Goal: Task Accomplishment & Management: Complete application form

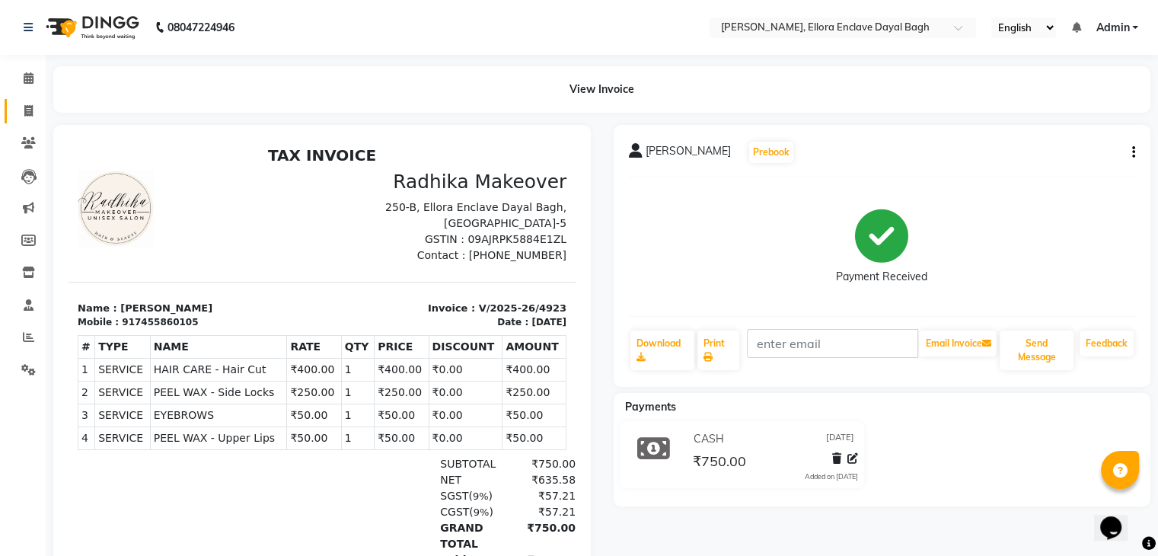
click at [39, 120] on link "Invoice" at bounding box center [23, 111] width 37 height 25
select select "6880"
select select "service"
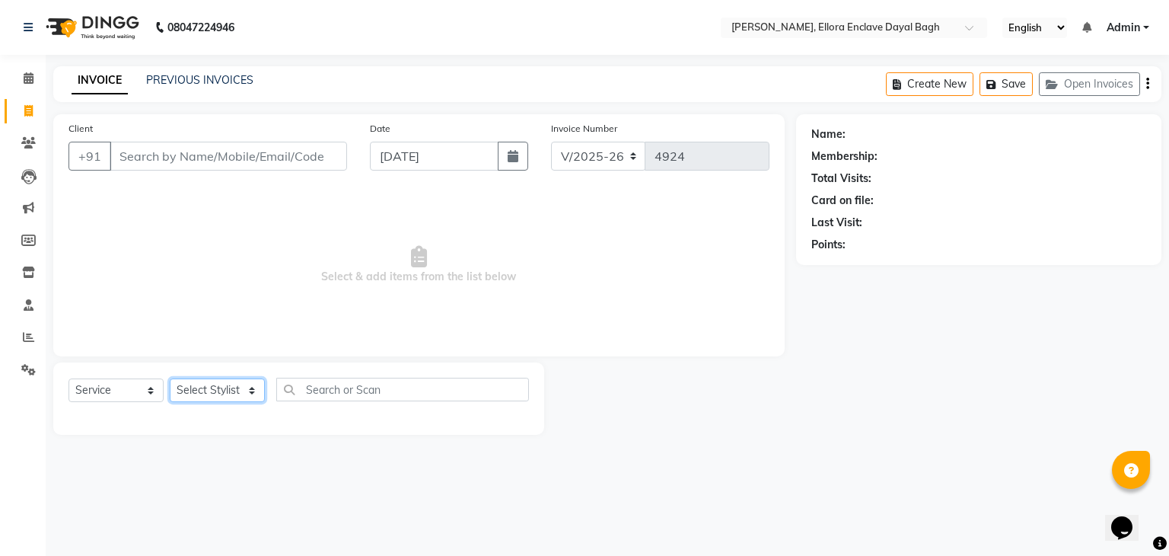
click at [245, 387] on select "Select Stylist" at bounding box center [217, 390] width 95 height 24
click at [261, 317] on span "Select & add items from the list below" at bounding box center [419, 265] width 701 height 152
click at [250, 381] on select "Select Stylist" at bounding box center [217, 390] width 95 height 24
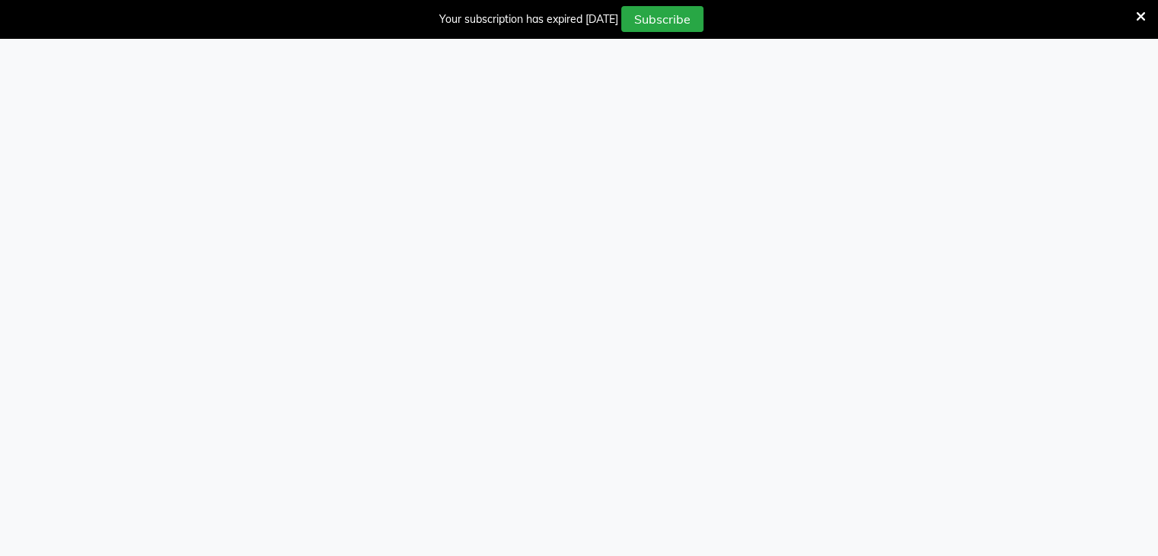
select select "service"
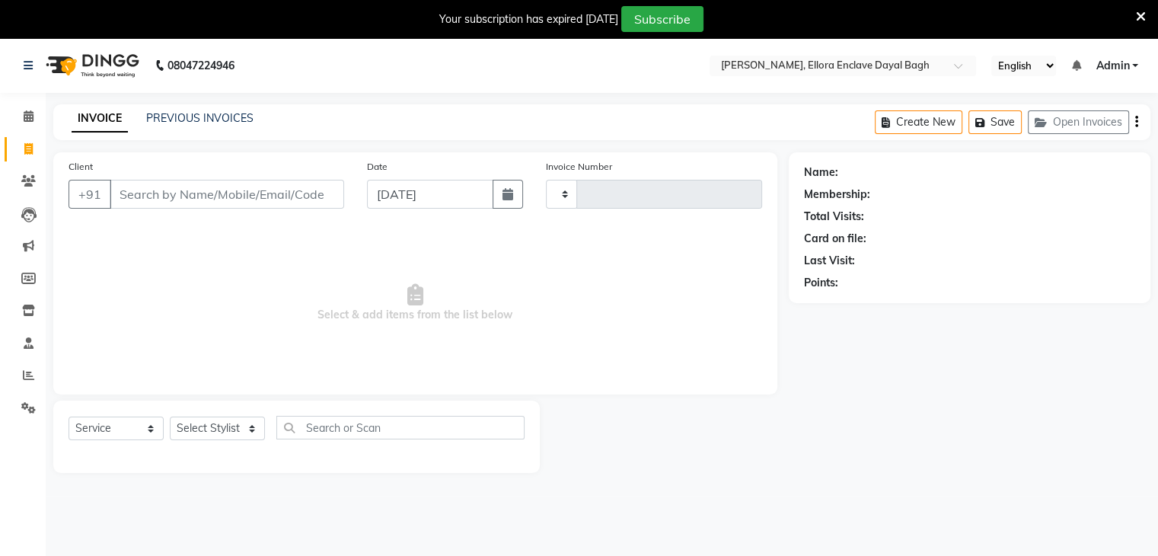
type input "4924"
select select "6880"
click at [247, 426] on select "Select Stylist AMAN DANISH SALMANI GOPAL PACHORI kakul KAVITA KIRAN KUMARI MEEN…" at bounding box center [217, 428] width 95 height 24
select select "53884"
click at [170, 417] on select "Select Stylist AMAN DANISH SALMANI GOPAL PACHORI kakul KAVITA KIRAN KUMARI MEEN…" at bounding box center [217, 428] width 95 height 24
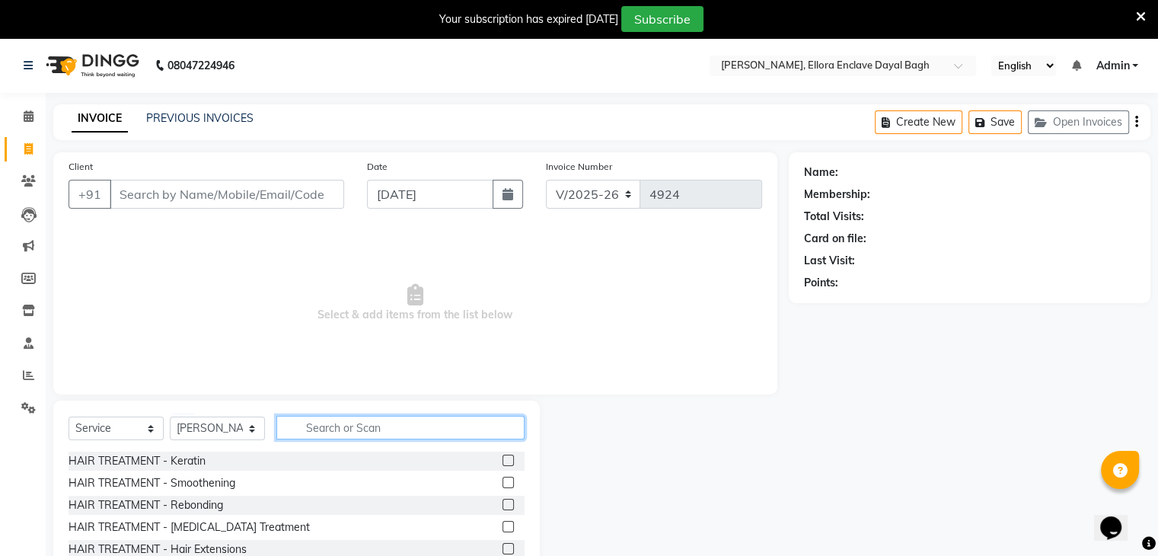
click at [313, 425] on input "text" at bounding box center [400, 428] width 248 height 24
type input "M"
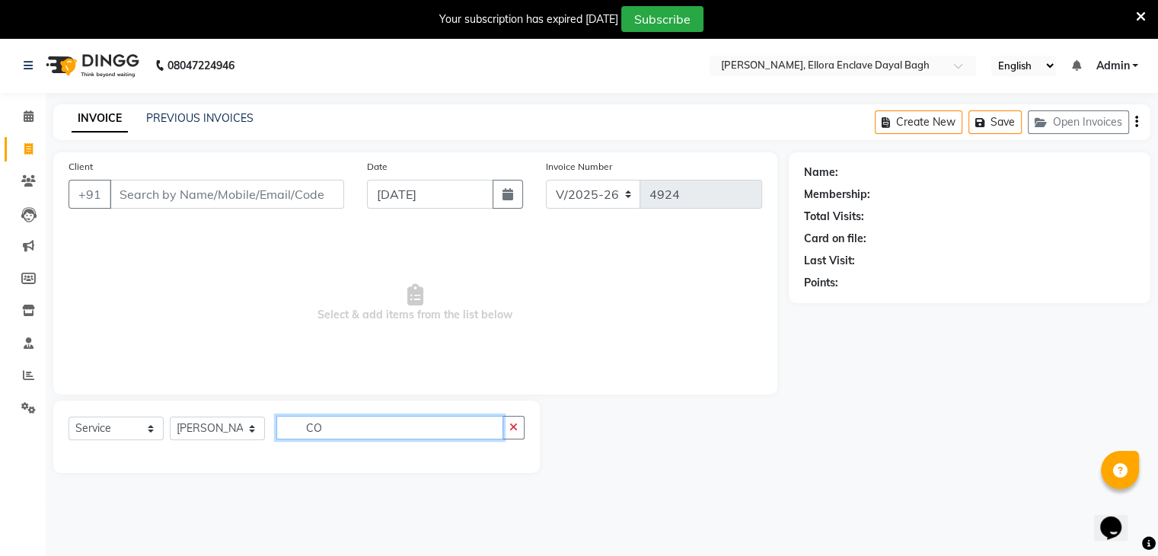
type input "C"
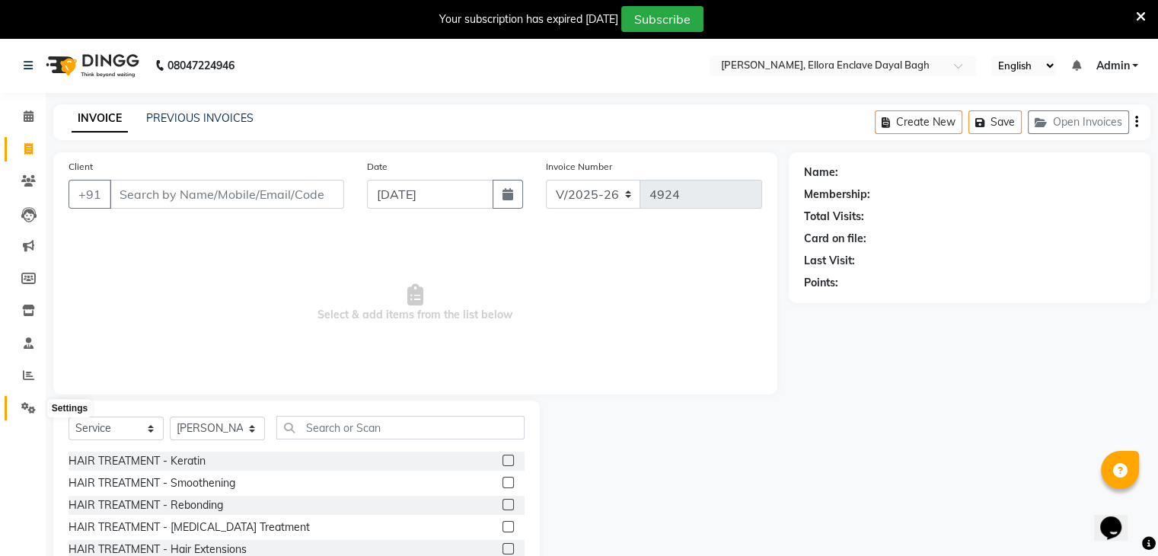
click at [21, 409] on icon at bounding box center [28, 407] width 14 height 11
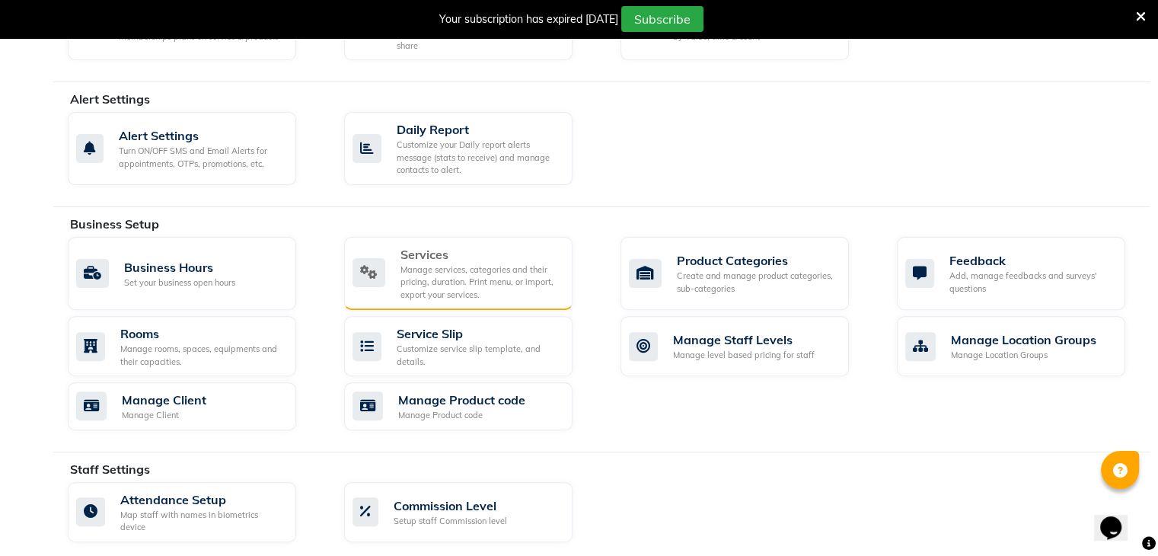
click at [405, 250] on div "Services" at bounding box center [480, 254] width 160 height 18
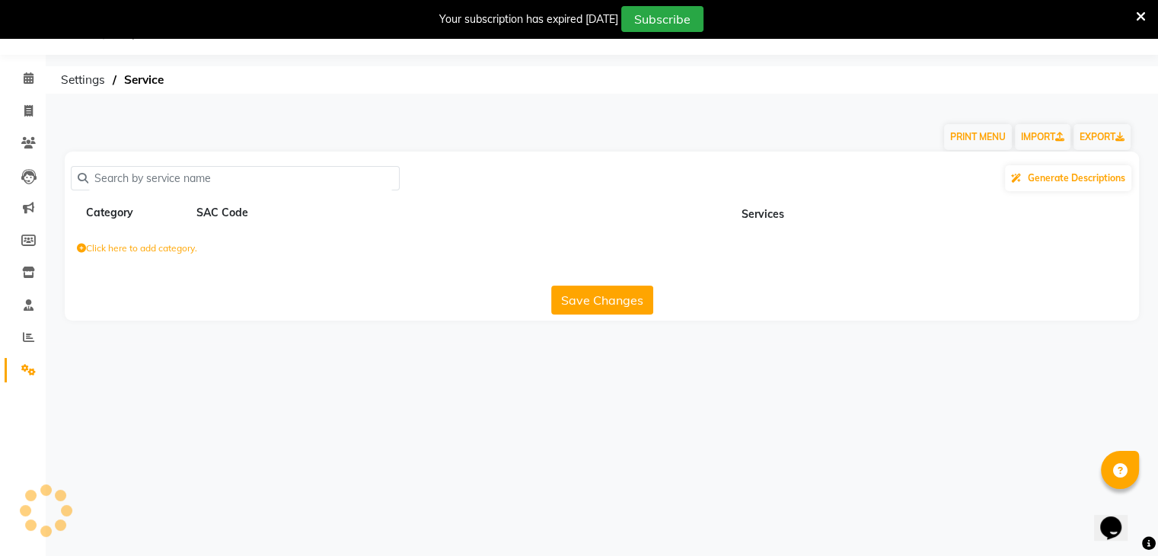
scroll to position [425, 0]
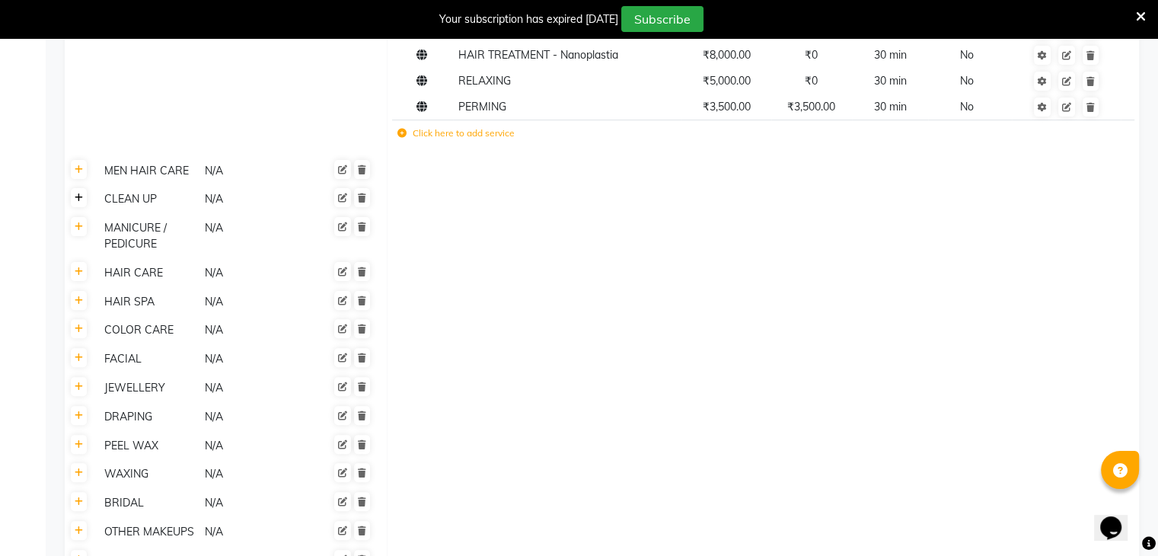
click at [80, 190] on link at bounding box center [79, 197] width 16 height 19
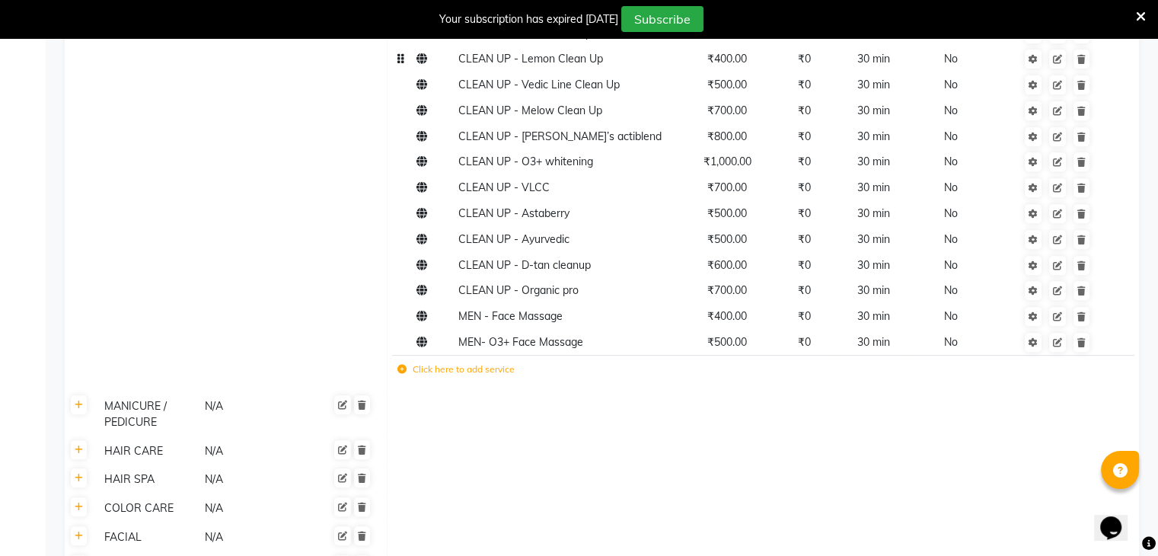
scroll to position [621, 0]
click at [489, 364] on td "Click here to add service" at bounding box center [614, 370] width 444 height 31
click at [454, 362] on label "Click here to add service" at bounding box center [455, 369] width 117 height 14
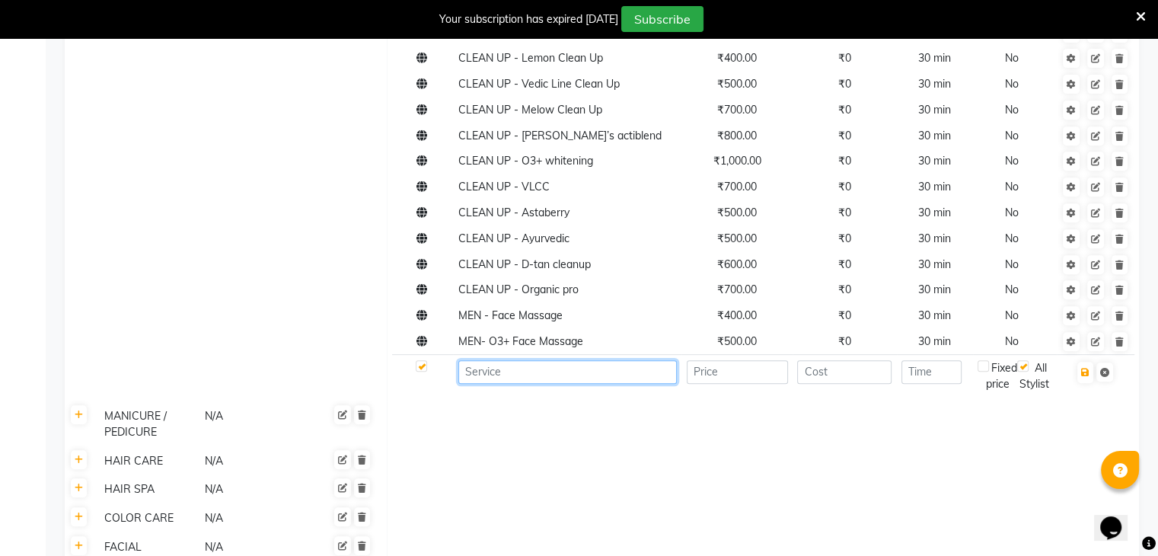
click at [505, 367] on input at bounding box center [567, 372] width 218 height 24
type input "CLEAN UP- COFFEE"
click at [765, 360] on input "number" at bounding box center [737, 372] width 101 height 24
type input "600"
click at [915, 364] on input "number" at bounding box center [931, 372] width 60 height 24
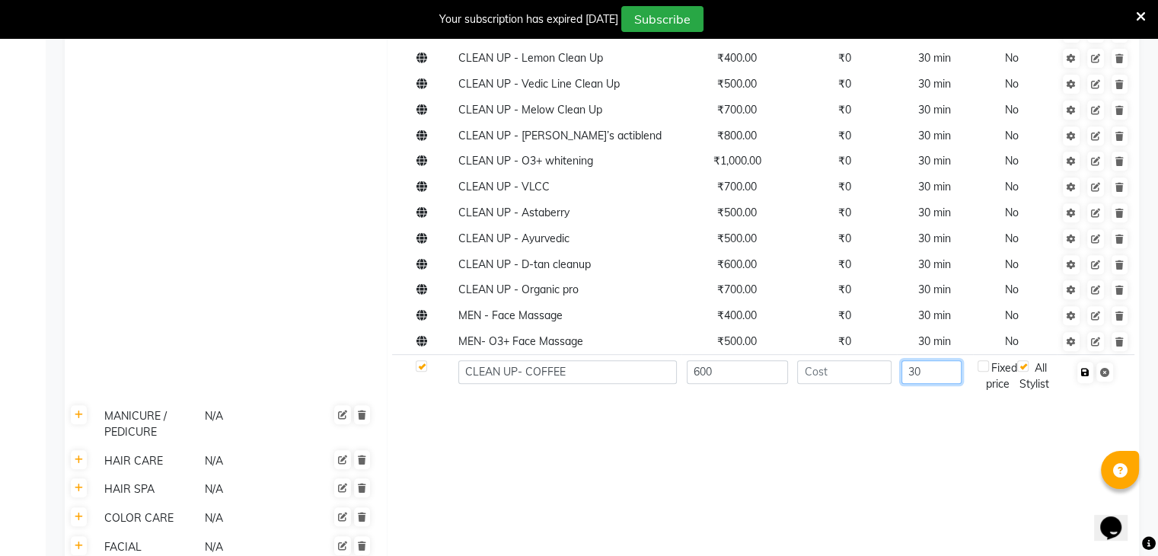
type input "30"
click at [1089, 364] on button "button" at bounding box center [1085, 372] width 16 height 21
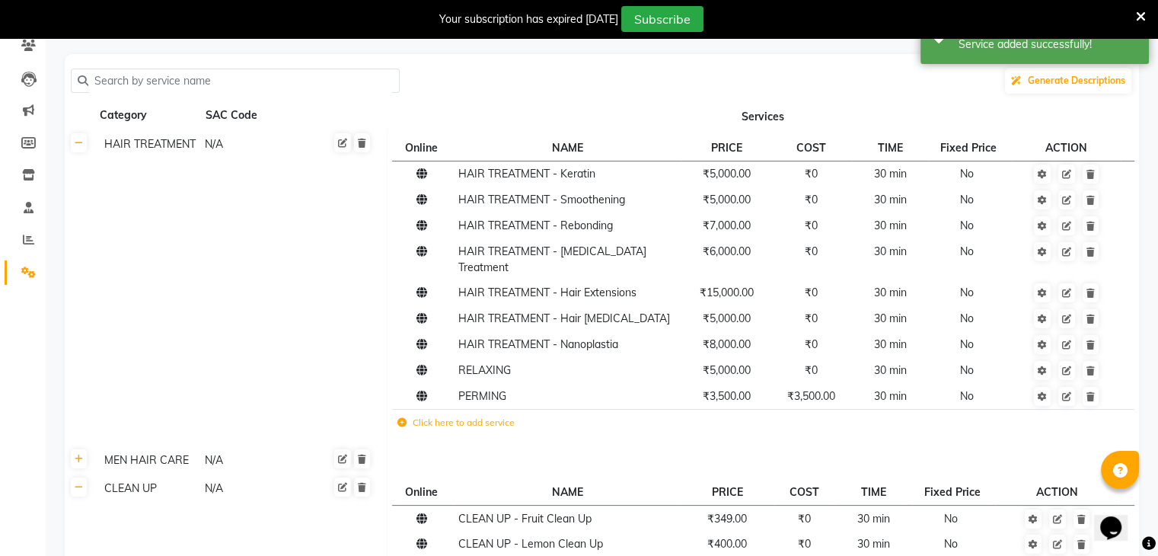
scroll to position [0, 0]
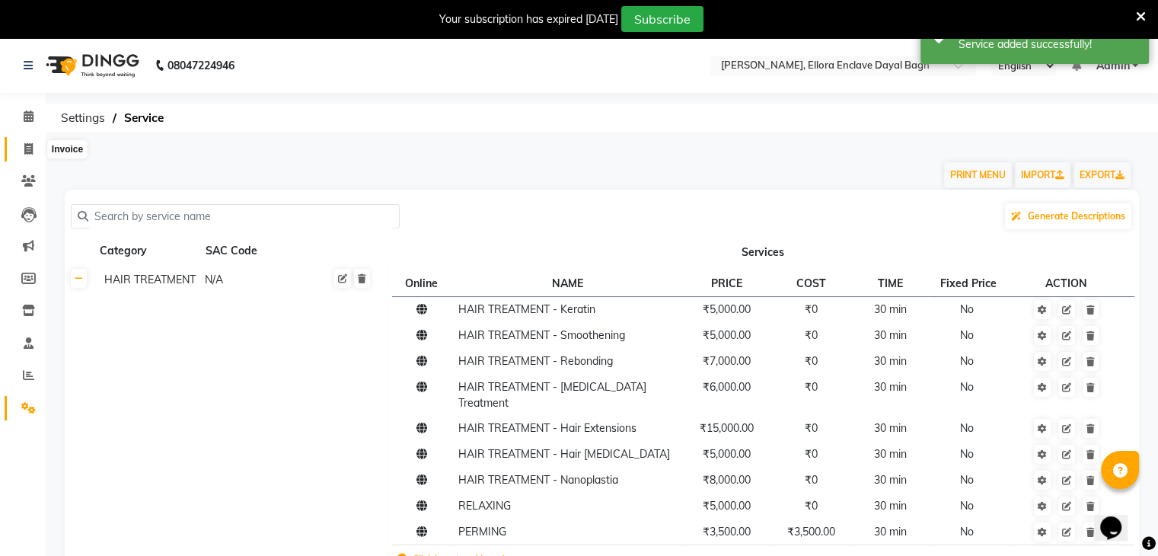
click at [24, 155] on icon at bounding box center [28, 148] width 8 height 11
select select "service"
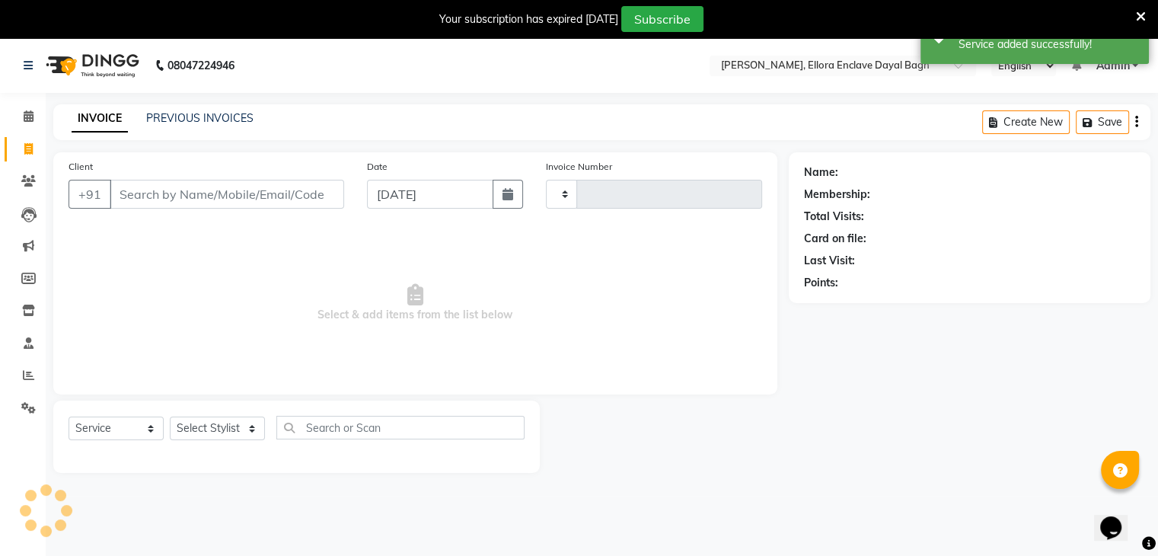
scroll to position [38, 0]
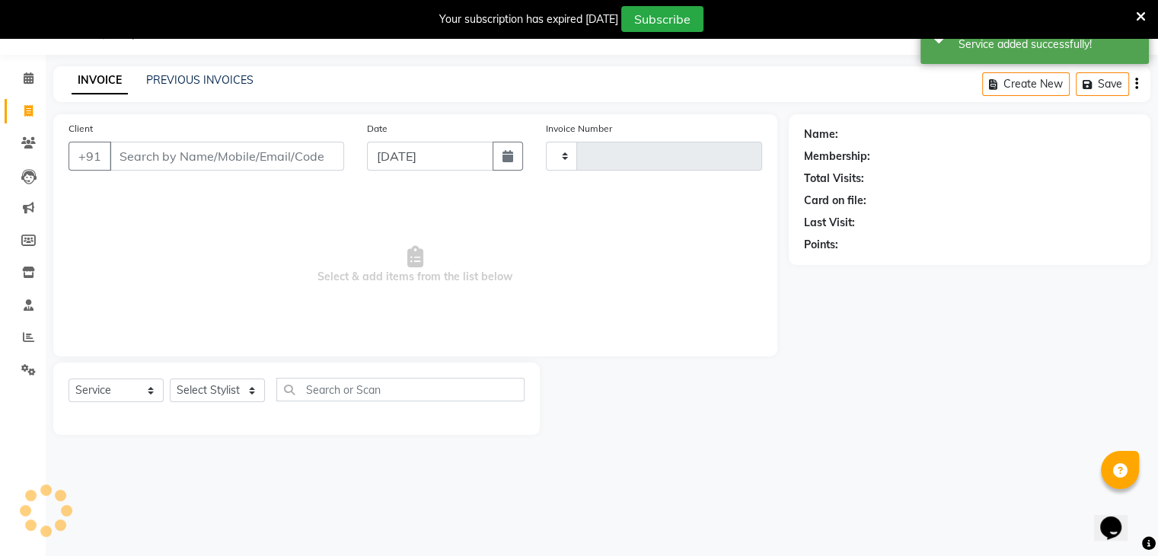
type input "4924"
select select "6880"
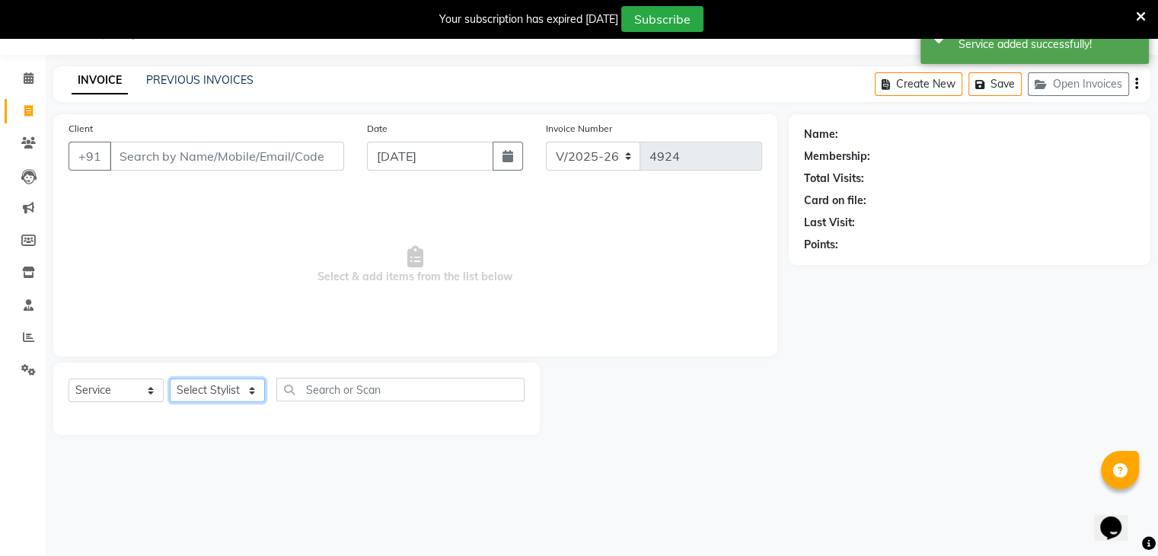
click at [210, 398] on select "Select Stylist" at bounding box center [217, 390] width 95 height 24
click at [213, 391] on select "Select Stylist" at bounding box center [217, 390] width 95 height 24
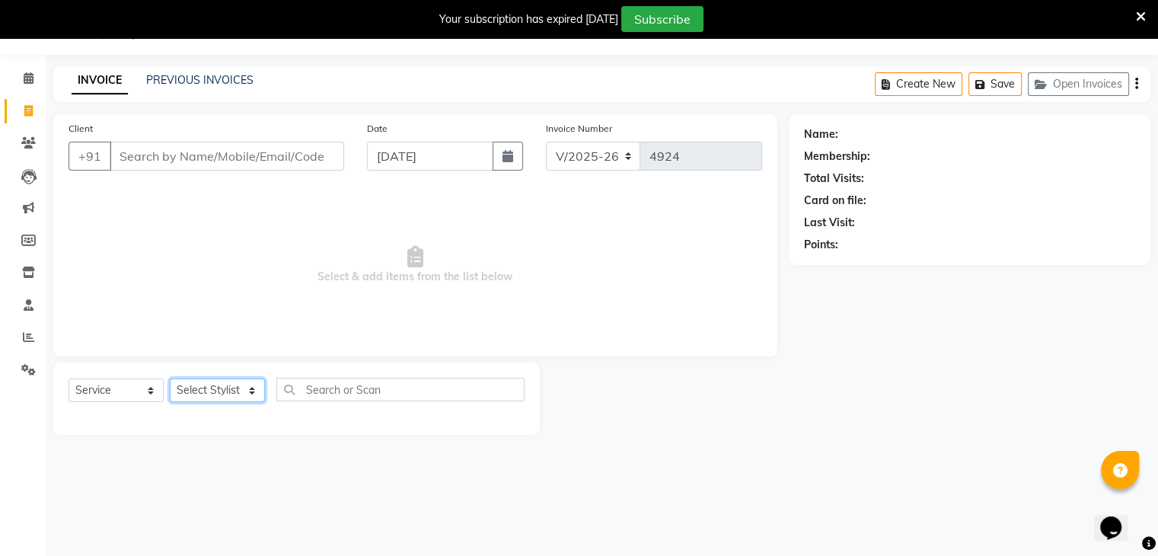
select select "53879"
click at [170, 379] on select "Select Stylist AMAN DANISH SALMANI GOPAL PACHORI kakul KAVITA KIRAN KUMARI MEEN…" at bounding box center [217, 390] width 95 height 24
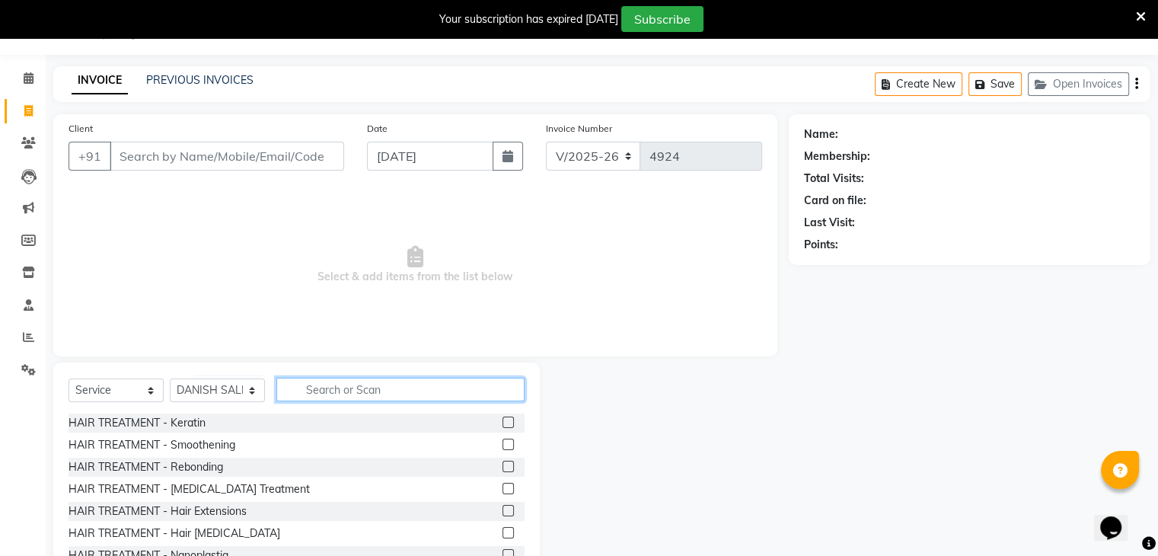
click at [335, 391] on input "text" at bounding box center [400, 390] width 248 height 24
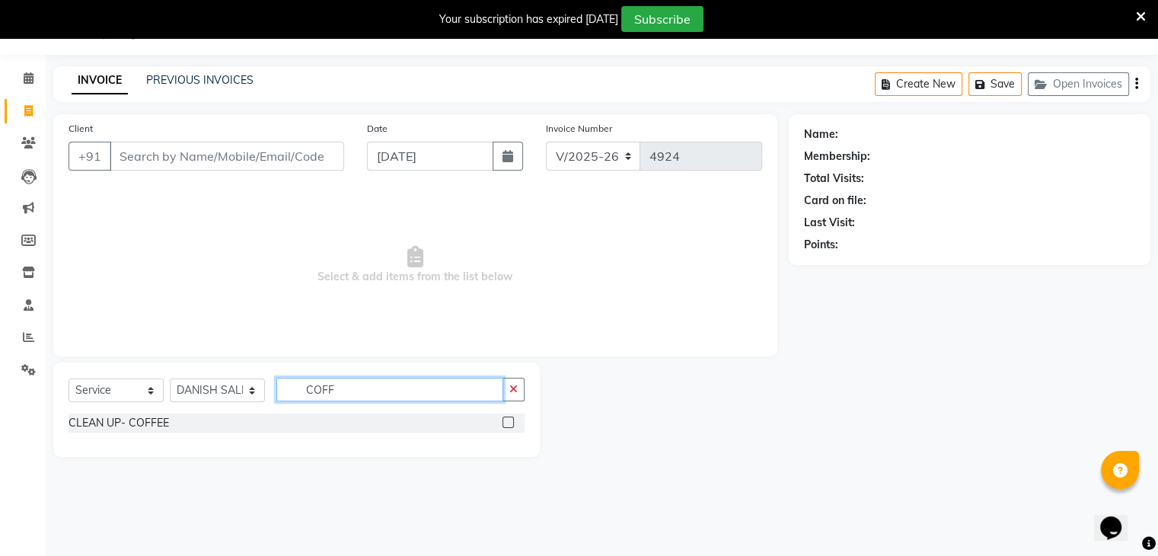
type input "COFF"
click at [509, 420] on label at bounding box center [507, 421] width 11 height 11
click at [509, 420] on input "checkbox" at bounding box center [507, 423] width 10 height 10
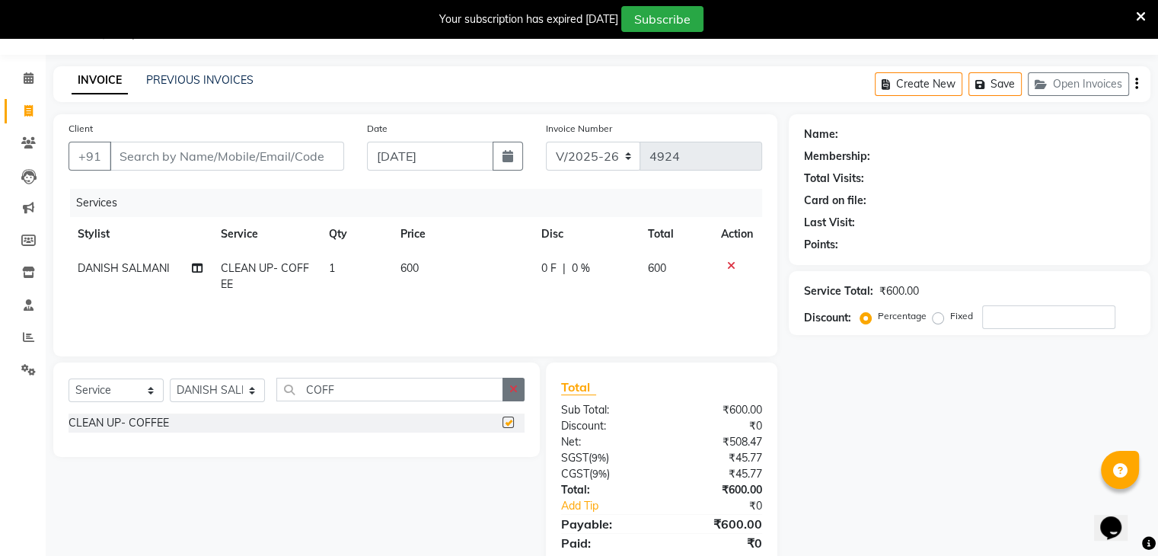
checkbox input "false"
click at [512, 381] on button "button" at bounding box center [513, 390] width 22 height 24
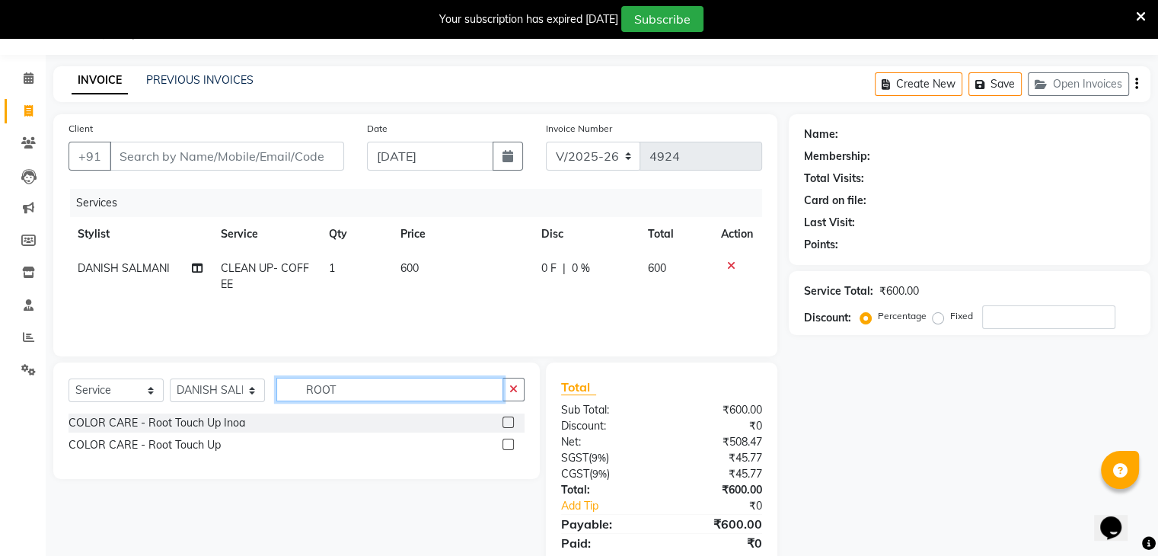
type input "ROOT"
click at [507, 447] on label at bounding box center [507, 443] width 11 height 11
click at [507, 447] on input "checkbox" at bounding box center [507, 445] width 10 height 10
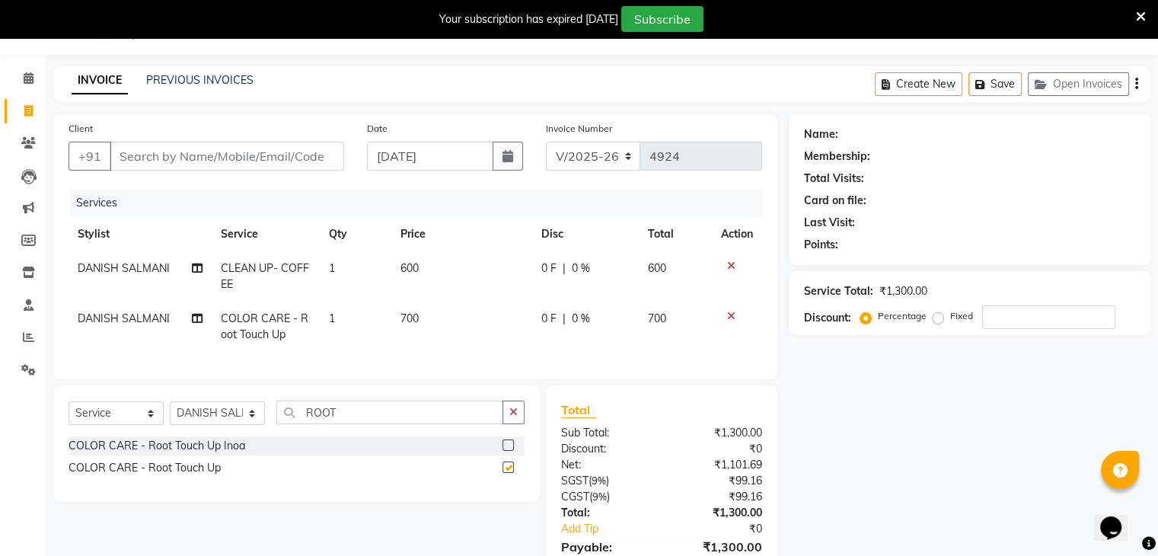
checkbox input "false"
click at [279, 324] on span "COLOR CARE - Root Touch Up" at bounding box center [265, 326] width 88 height 30
select select "53879"
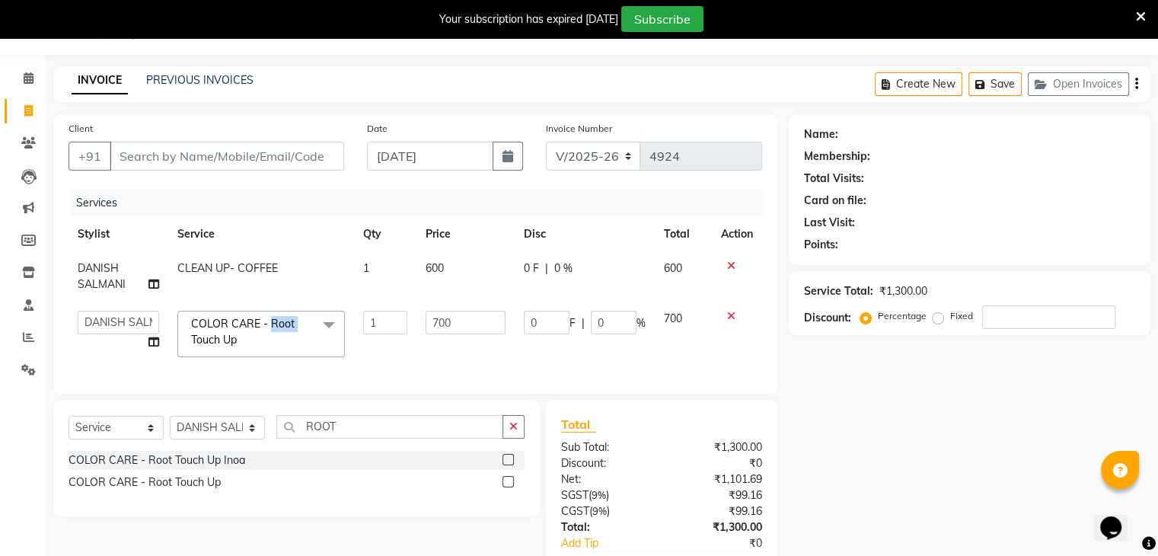
click at [279, 324] on span "COLOR CARE - Root Touch Up" at bounding box center [243, 332] width 104 height 30
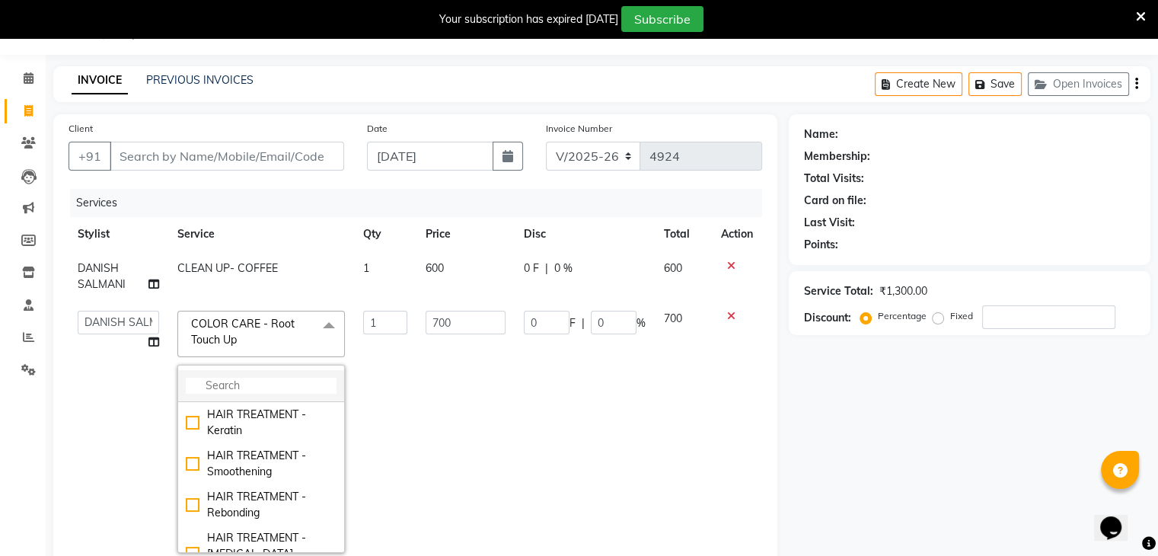
click at [283, 391] on input "multiselect-search" at bounding box center [261, 386] width 151 height 16
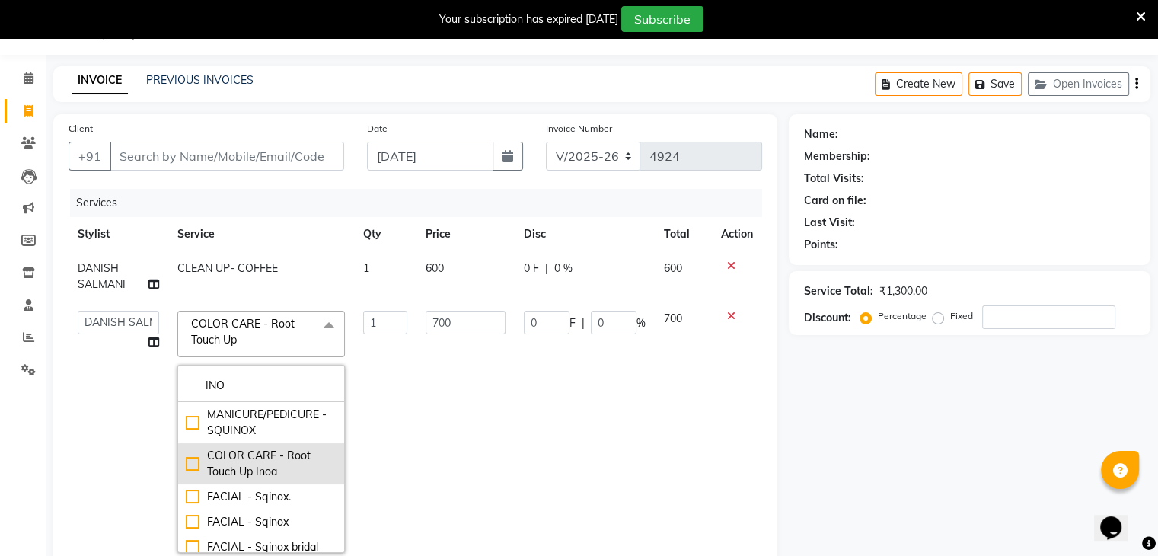
type input "INO"
click at [186, 464] on div "COLOR CARE - Root Touch Up Inoa" at bounding box center [261, 464] width 151 height 32
checkbox input "true"
type input "1000"
click at [132, 432] on td "AMAN DANISH SALMANI GOPAL PACHORI kakul KAVITA KIRAN KUMARI MEENU KUMARI NEHA N…" at bounding box center [119, 431] width 100 height 260
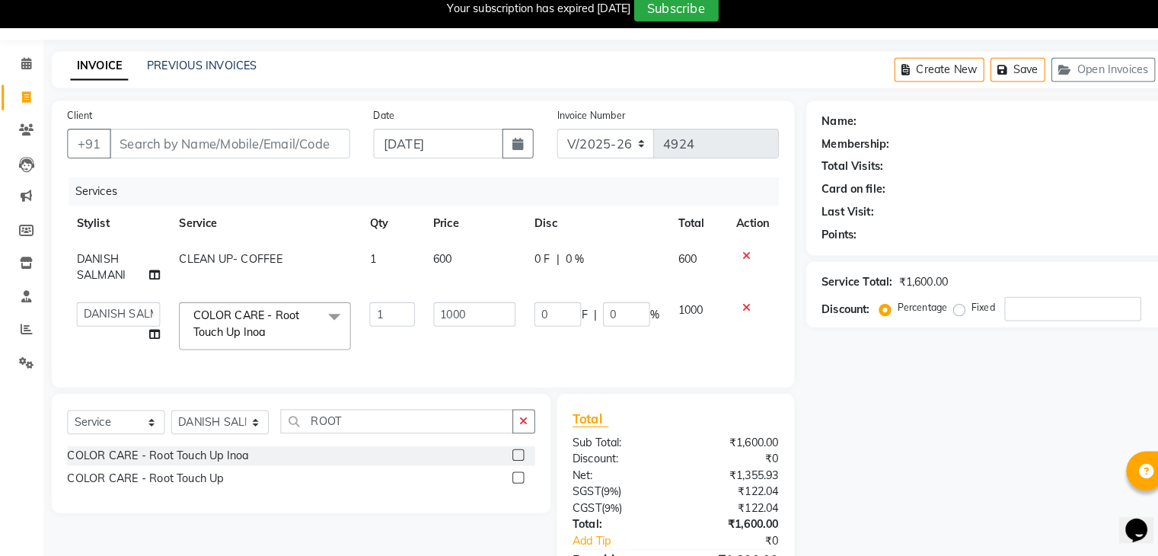
scroll to position [43, 0]
